Goal: Find contact information: Find contact information

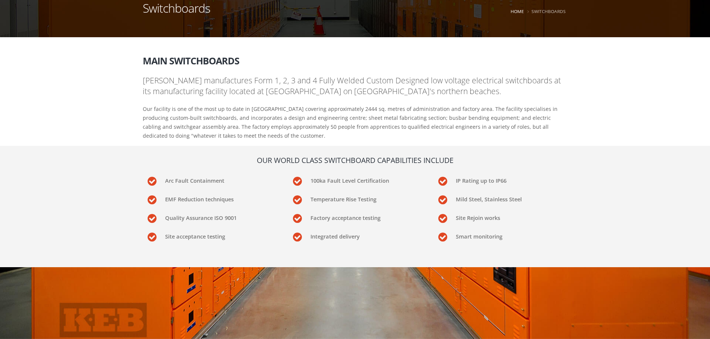
scroll to position [261, 0]
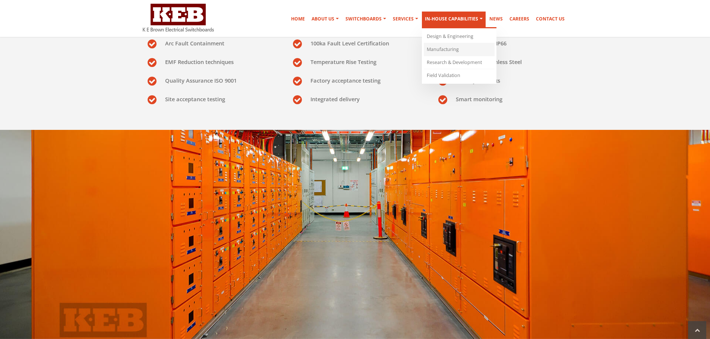
click at [451, 52] on link "Manufacturing" at bounding box center [459, 49] width 71 height 13
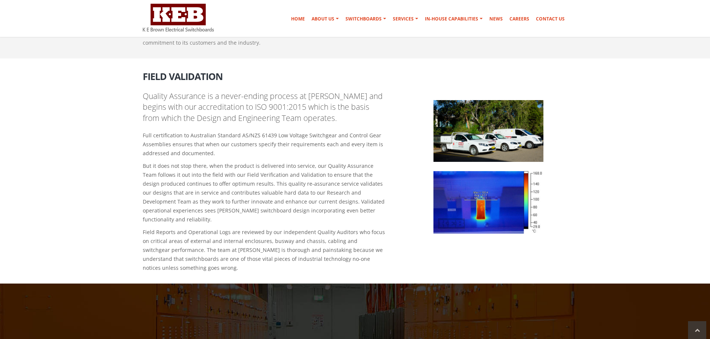
scroll to position [643, 0]
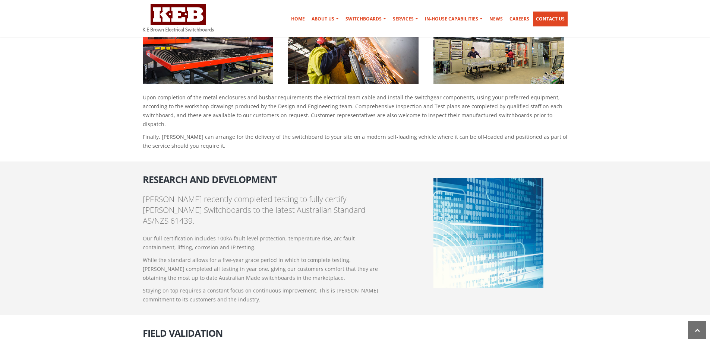
click at [541, 14] on link "Contact Us" at bounding box center [550, 19] width 35 height 15
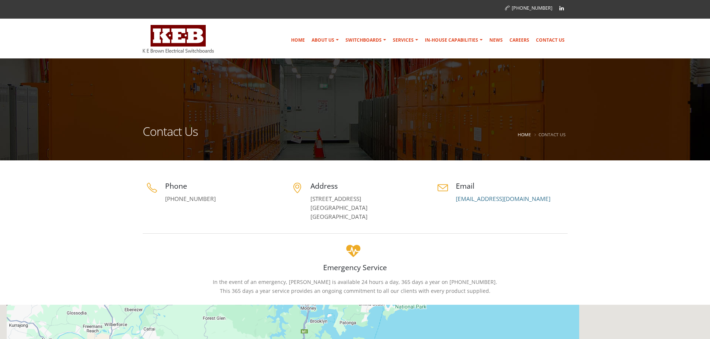
click at [329, 202] on link "5 Jubilee Avenue Warriewood, NSW 2102 Australia" at bounding box center [338, 208] width 57 height 26
